Goal: Information Seeking & Learning: Learn about a topic

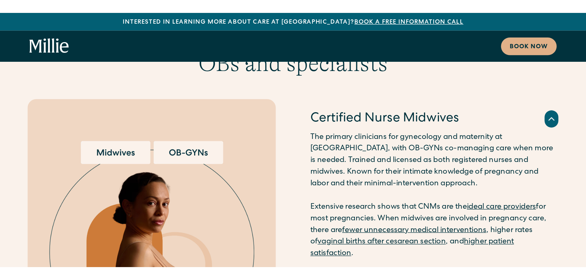
scroll to position [1198, 0]
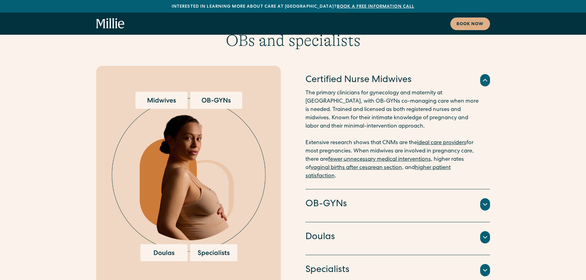
click at [417, 181] on icon at bounding box center [484, 204] width 7 height 7
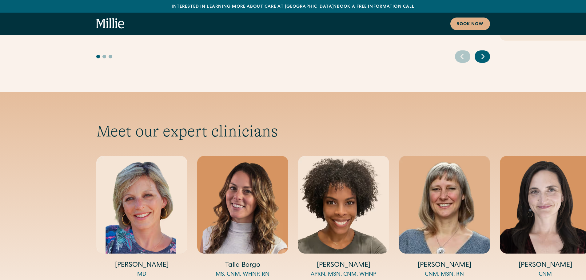
scroll to position [1967, 0]
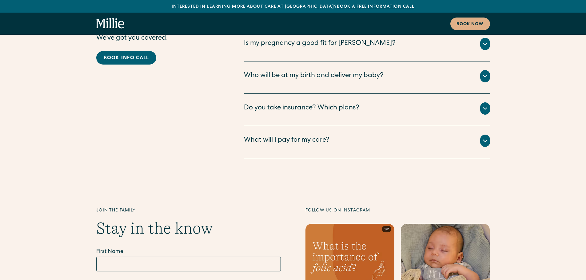
scroll to position [3088, 0]
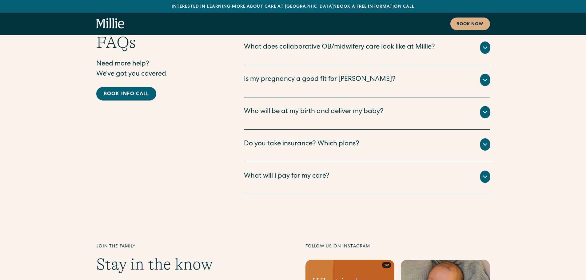
click at [417, 135] on div "FAQs Need more help? We’ve got you covered. Book info call What does collaborat…" at bounding box center [293, 113] width 586 height 161
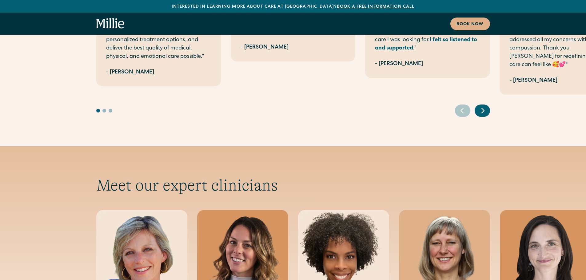
scroll to position [2012, 0]
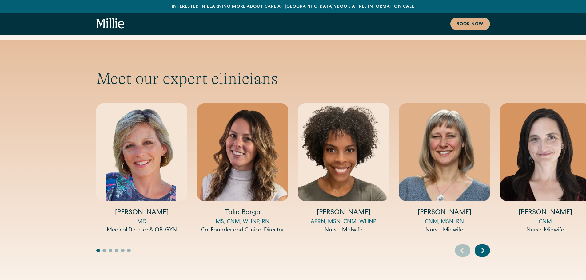
click at [104, 181] on button "Go to slide 2" at bounding box center [104, 251] width 4 height 4
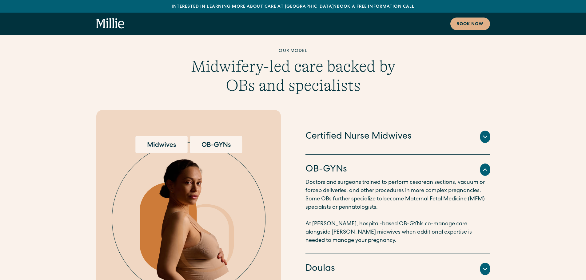
scroll to position [1150, 0]
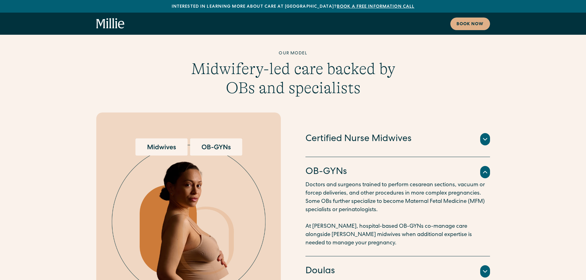
click at [335, 166] on h4 "OB-GYNs" at bounding box center [326, 172] width 42 height 13
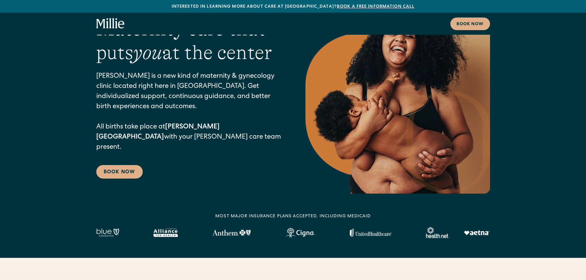
scroll to position [0, 0]
